Goal: Transaction & Acquisition: Purchase product/service

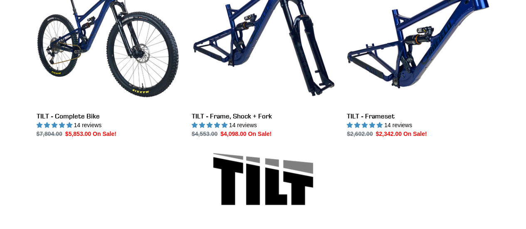
scroll to position [277, 0]
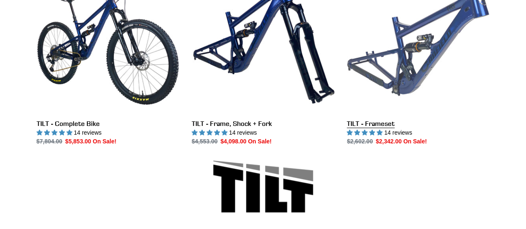
click at [368, 126] on link "TILT - Frameset" at bounding box center [418, 58] width 143 height 175
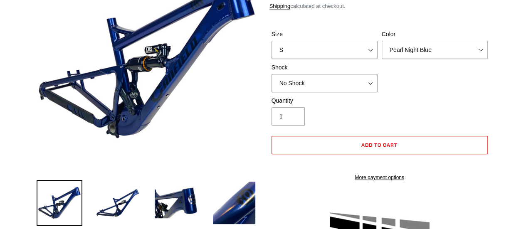
scroll to position [69, 0]
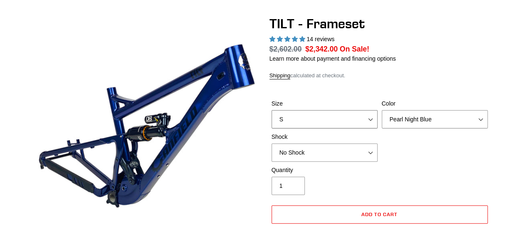
click at [360, 124] on select "S M L XL" at bounding box center [325, 119] width 106 height 18
select select "M"
click at [272, 110] on select "S M L XL" at bounding box center [325, 119] width 106 height 18
click at [429, 142] on div "Size S M L XL Color Pearl Night Blue Stealth Silver Shock No Shock Cane Creek D…" at bounding box center [380, 132] width 221 height 67
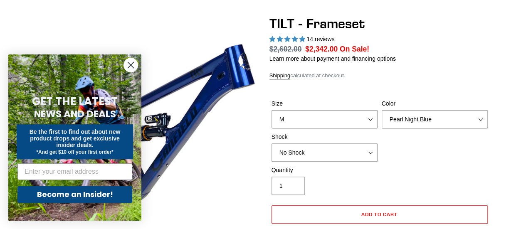
click at [133, 66] on circle "Close dialog" at bounding box center [131, 65] width 14 height 14
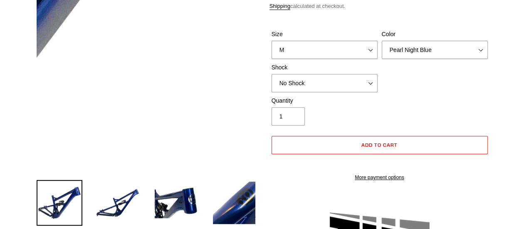
scroll to position [0, 0]
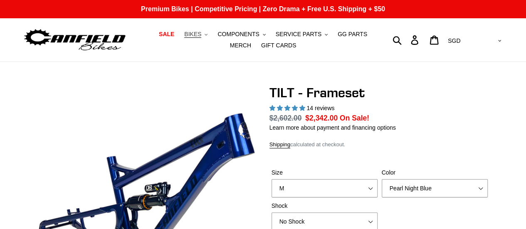
click at [205, 35] on icon ".cls-1{fill:#231f20}" at bounding box center [206, 34] width 3 height 3
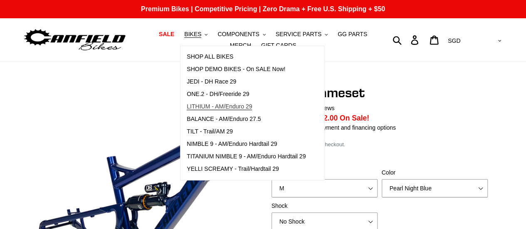
click at [240, 108] on span "LITHIUM - AM/Enduro 29" at bounding box center [219, 106] width 65 height 7
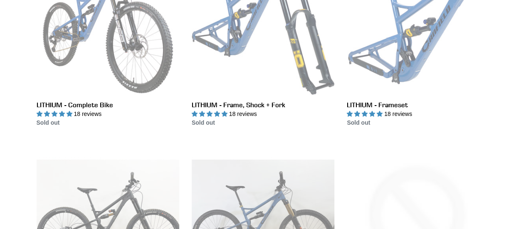
scroll to position [208, 0]
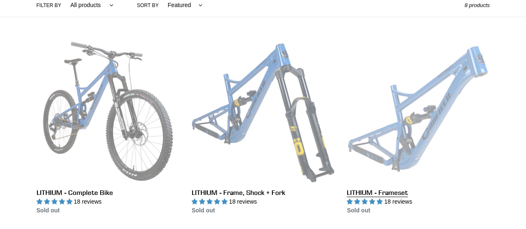
click at [394, 130] on link "LITHIUM - Frameset" at bounding box center [418, 127] width 143 height 175
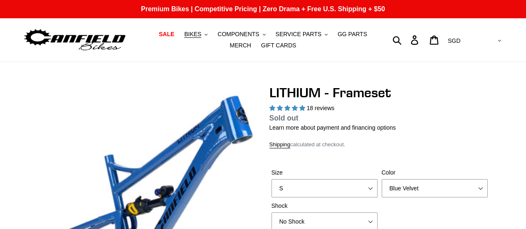
select select "highest-rating"
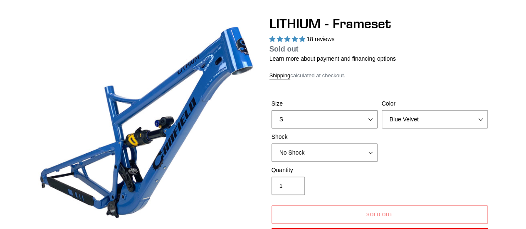
click at [327, 111] on select "S M L XL" at bounding box center [325, 119] width 106 height 18
select select "M"
click at [272, 110] on select "S M L XL" at bounding box center [325, 119] width 106 height 18
click at [431, 114] on select "Blue Velvet Stealth Black" at bounding box center [435, 119] width 106 height 18
select select "Stealth Black"
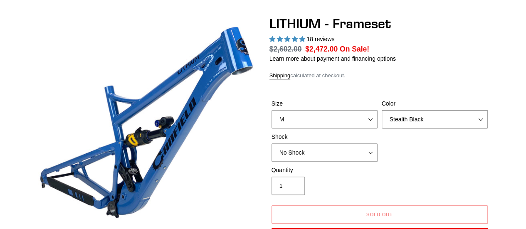
click at [382, 110] on select "Blue Velvet Stealth Black" at bounding box center [435, 119] width 106 height 18
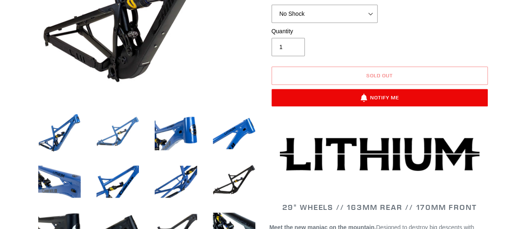
scroll to position [347, 0]
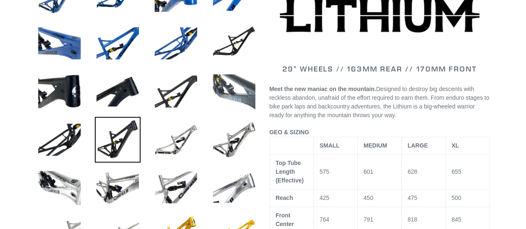
click at [225, 89] on img at bounding box center [234, 92] width 46 height 46
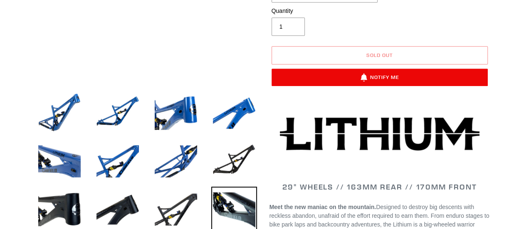
scroll to position [208, 0]
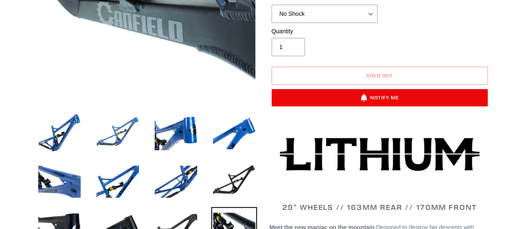
click at [119, 129] on img at bounding box center [118, 134] width 46 height 46
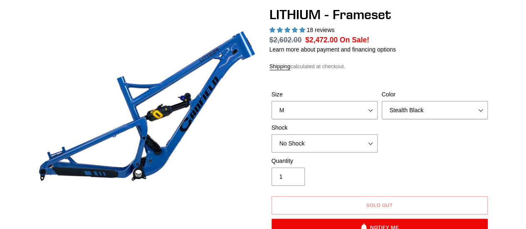
scroll to position [69, 0]
